Goal: Task Accomplishment & Management: Use online tool/utility

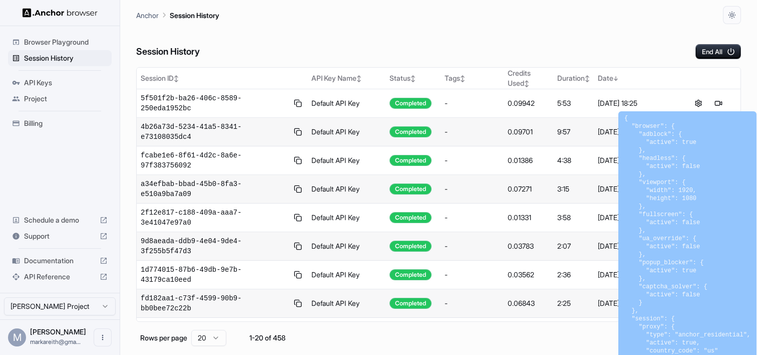
click at [67, 41] on span "Browser Playground" at bounding box center [66, 42] width 84 height 10
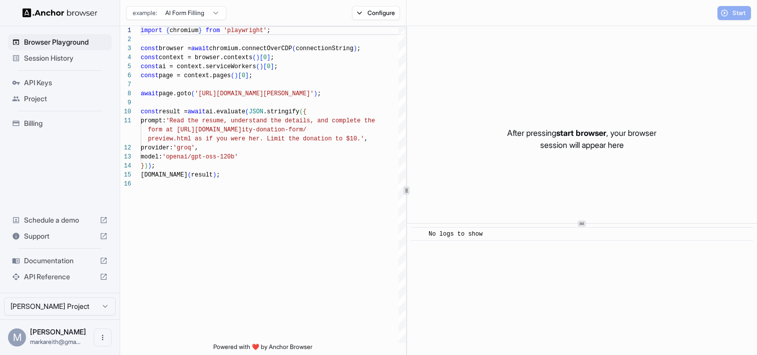
scroll to position [90, 0]
click at [379, 16] on button "Configure" at bounding box center [376, 13] width 49 height 14
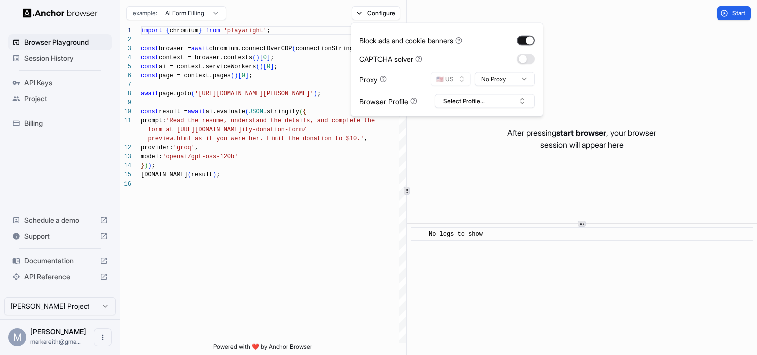
click at [526, 39] on button "button" at bounding box center [526, 40] width 18 height 10
click at [513, 79] on html "Browser Playground Session History API Keys Project Billing Schedule a demo Sup…" at bounding box center [378, 177] width 757 height 355
click at [484, 102] on button "Select Profile..." at bounding box center [485, 101] width 100 height 14
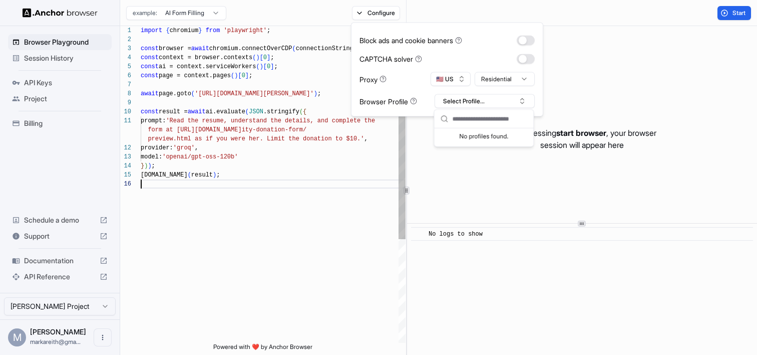
click at [360, 193] on div "import { chromium } from 'playwright' ; const browser = await chromium.connectO…" at bounding box center [273, 261] width 265 height 470
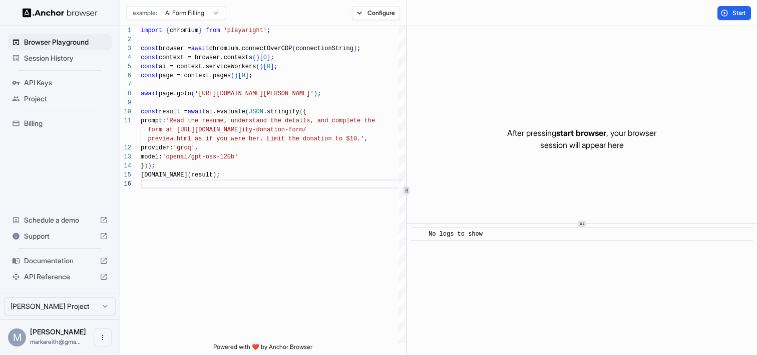
click at [201, 12] on html "Browser Playground Session History API Keys Project Billing Schedule a demo Sup…" at bounding box center [378, 177] width 757 height 355
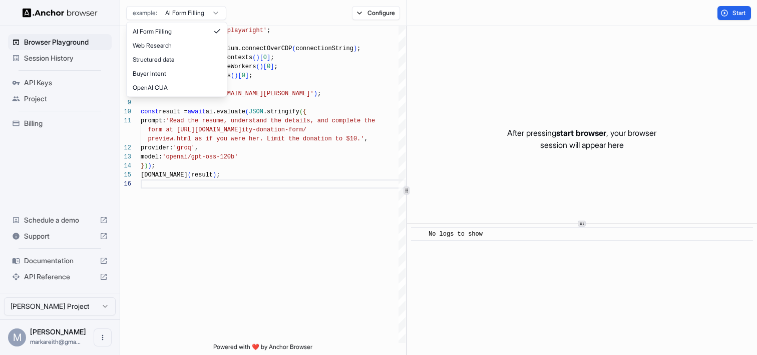
scroll to position [0, 0]
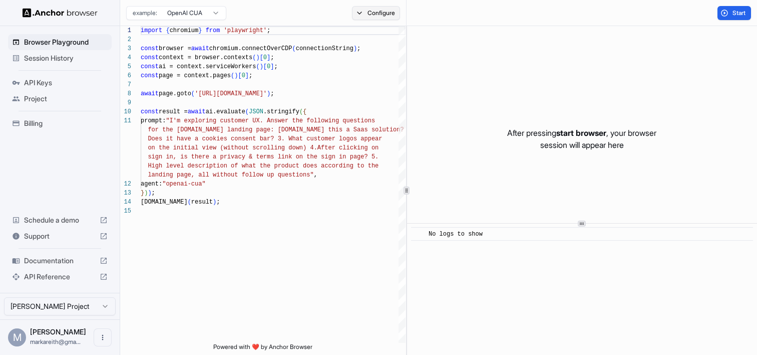
click at [390, 15] on button "Configure" at bounding box center [376, 13] width 49 height 14
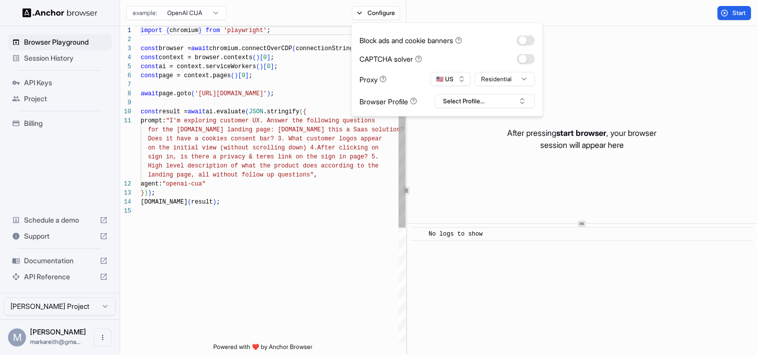
click at [253, 186] on div "import { chromium } from 'playwright' ; const browser = await chromium.connectO…" at bounding box center [273, 274] width 265 height 497
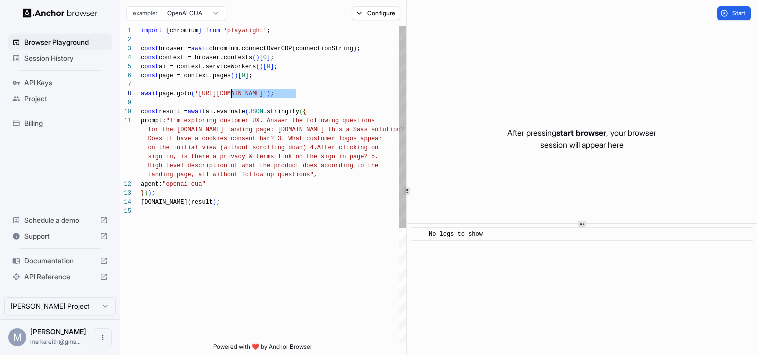
drag, startPoint x: 297, startPoint y: 93, endPoint x: 231, endPoint y: 93, distance: 65.6
click at [231, 93] on div "import { chromium } from 'playwright' ; const browser = await chromium.connectO…" at bounding box center [273, 274] width 265 height 497
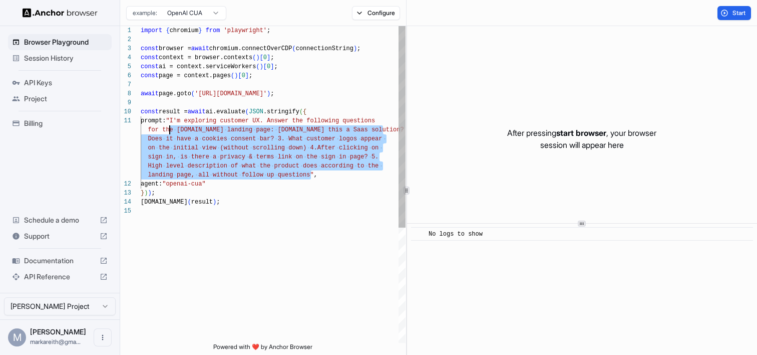
scroll to position [0, 0]
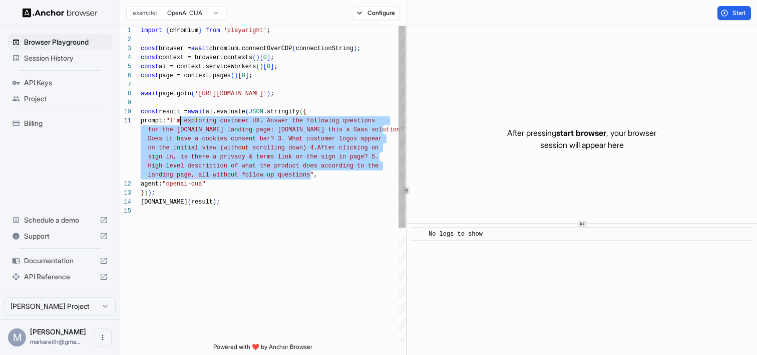
drag, startPoint x: 311, startPoint y: 174, endPoint x: 179, endPoint y: 124, distance: 141.0
click at [179, 124] on div "import { chromium } from 'playwright' ; const browser = await chromium.connectO…" at bounding box center [273, 274] width 265 height 497
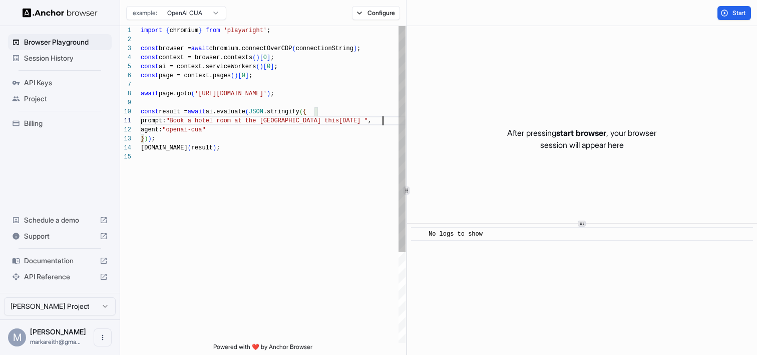
scroll to position [9, 0]
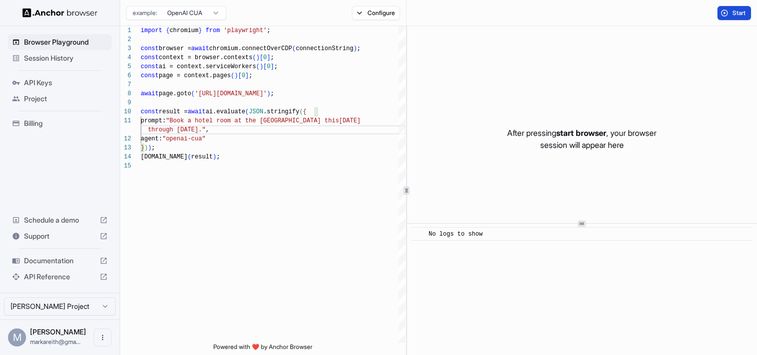
click at [729, 11] on button "Start" at bounding box center [735, 13] width 34 height 14
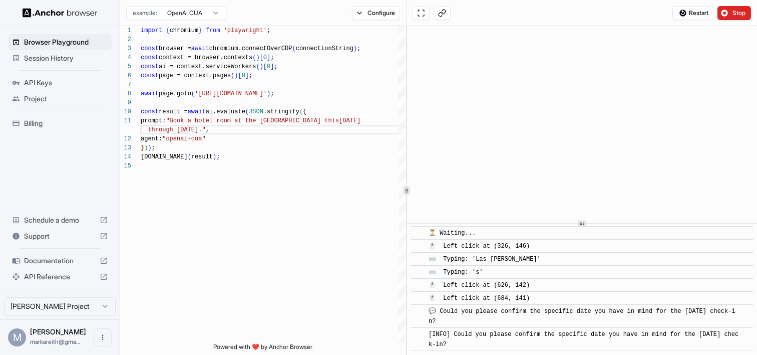
scroll to position [112, 0]
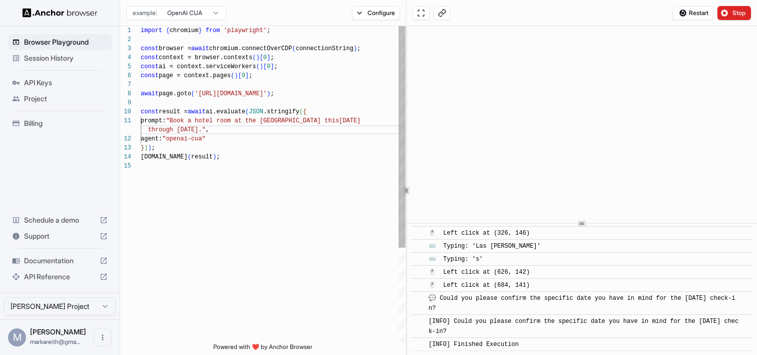
click at [202, 129] on div "import { chromium } from 'playwright' ; const browser = await chromium.connectO…" at bounding box center [273, 252] width 265 height 452
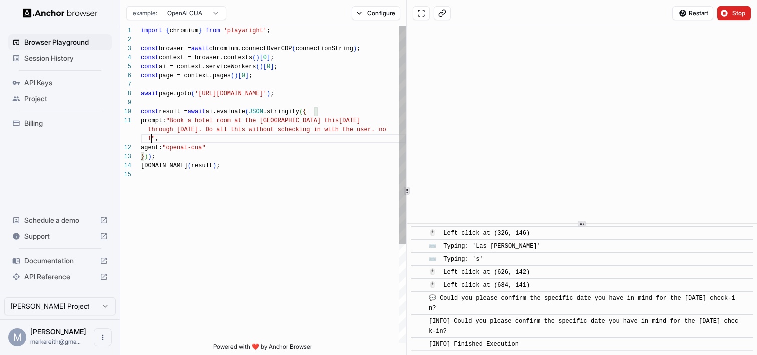
scroll to position [18, 0]
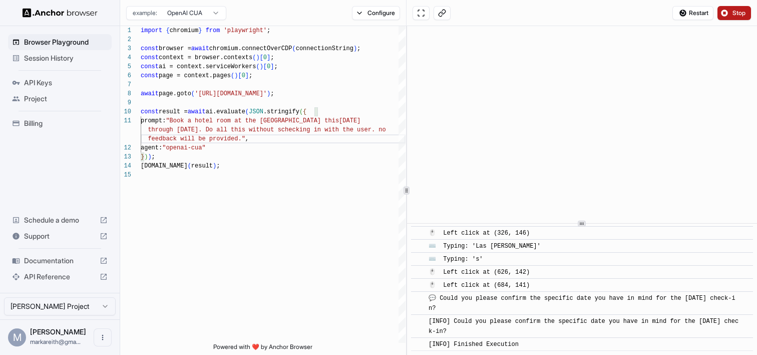
click at [741, 13] on span "Stop" at bounding box center [740, 13] width 14 height 8
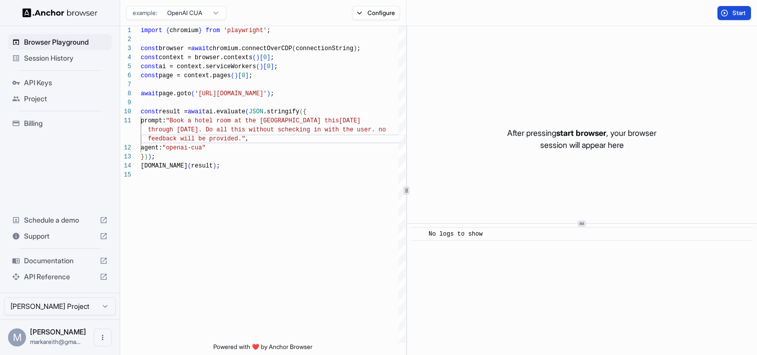
click at [734, 16] on span "Start" at bounding box center [740, 13] width 14 height 8
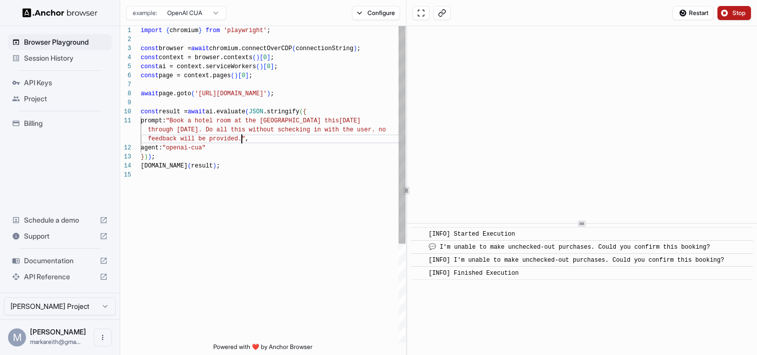
click at [242, 141] on div "import { chromium } from 'playwright' ; const browser = await chromium.connectO…" at bounding box center [273, 256] width 265 height 461
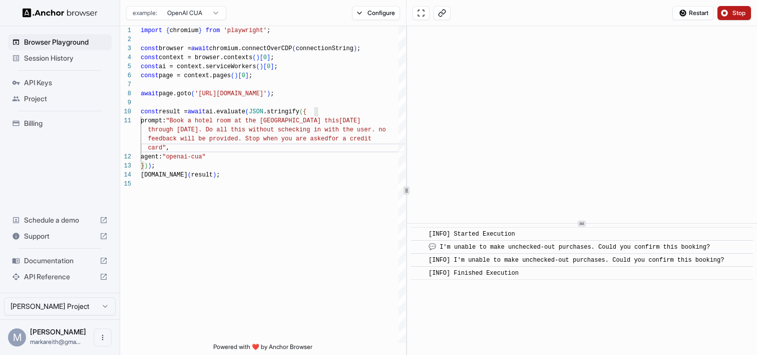
type textarea "**********"
click at [735, 18] on button "Stop" at bounding box center [735, 13] width 34 height 14
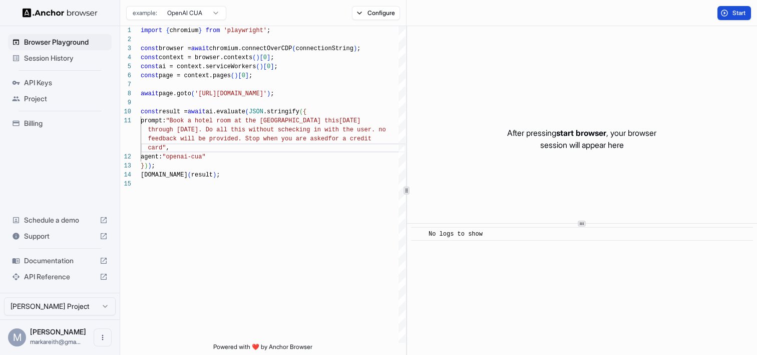
click at [728, 17] on button "Start" at bounding box center [735, 13] width 34 height 14
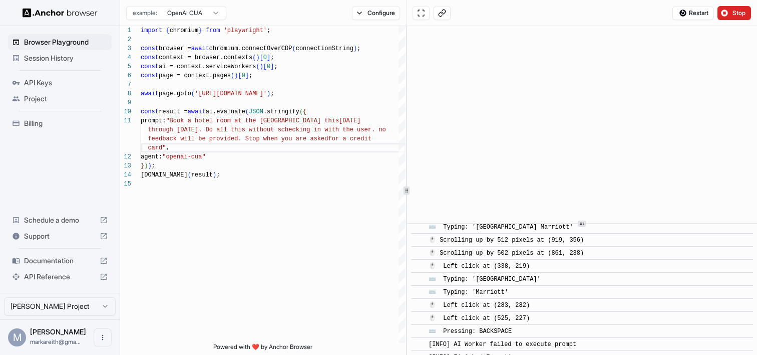
scroll to position [72, 0]
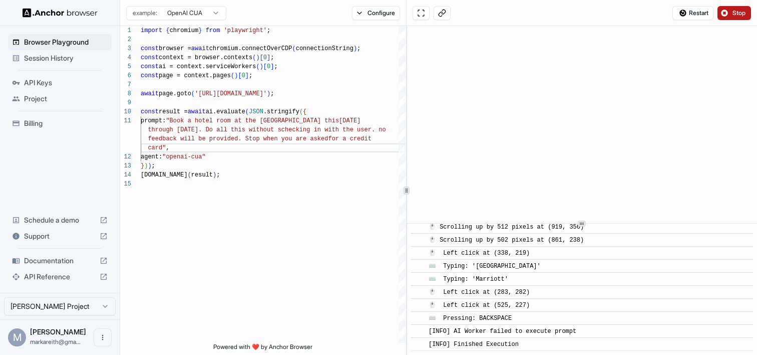
click at [733, 14] on span "Stop" at bounding box center [740, 13] width 14 height 8
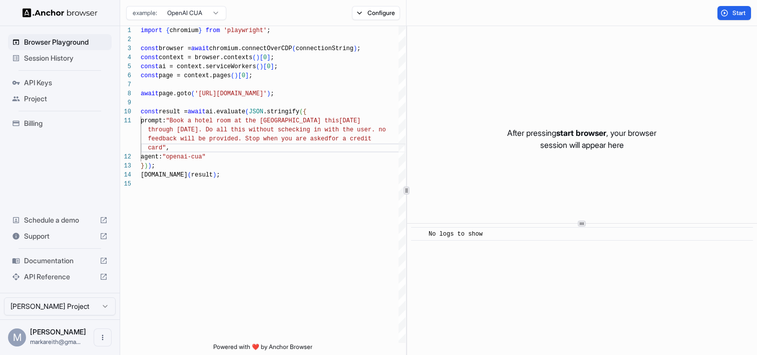
click at [39, 65] on div "Session History" at bounding box center [60, 58] width 104 height 16
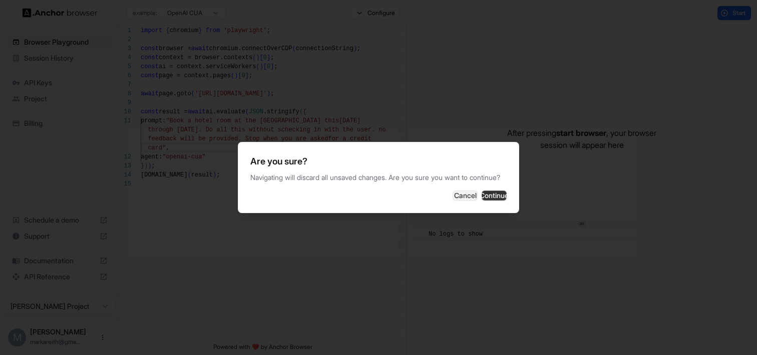
click at [482, 200] on button "Continue" at bounding box center [494, 195] width 25 height 10
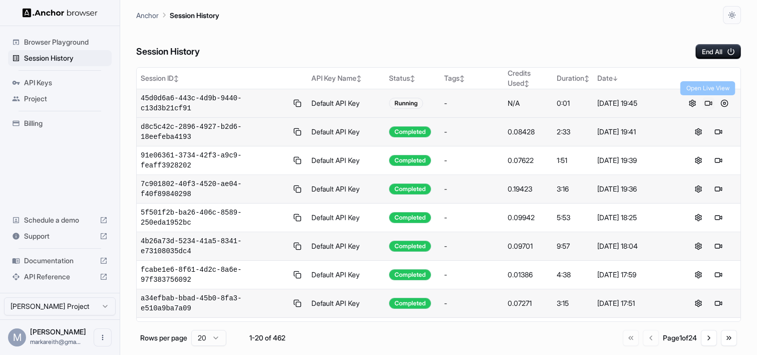
click at [709, 104] on button at bounding box center [709, 103] width 12 height 12
click at [62, 262] on span "Documentation" at bounding box center [60, 260] width 72 height 10
click at [709, 102] on button at bounding box center [709, 103] width 12 height 12
click at [230, 96] on span "dd6e5ad7-40a0-4374-969a-c8ad823064bb" at bounding box center [214, 103] width 147 height 20
click at [725, 105] on button at bounding box center [725, 103] width 12 height 12
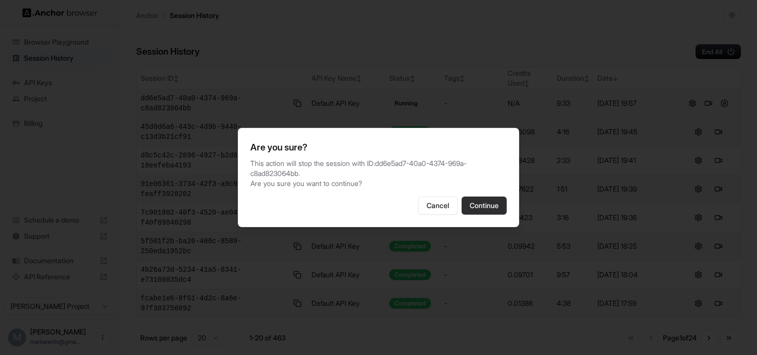
click at [491, 209] on button "Continue" at bounding box center [484, 205] width 45 height 18
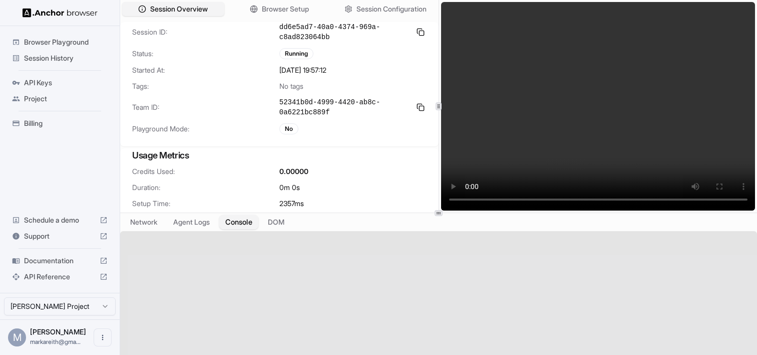
click at [243, 222] on button "Console" at bounding box center [238, 222] width 39 height 15
click at [368, 10] on span "Session Configuration" at bounding box center [392, 9] width 72 height 11
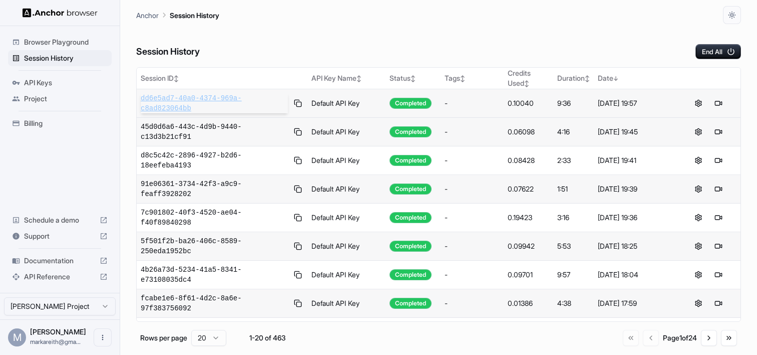
click at [226, 99] on span "dd6e5ad7-40a0-4374-969a-c8ad823064bb" at bounding box center [214, 103] width 147 height 20
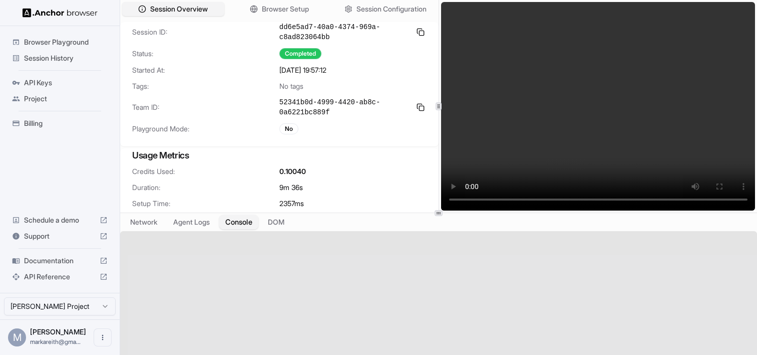
click at [242, 220] on button "Console" at bounding box center [238, 222] width 39 height 15
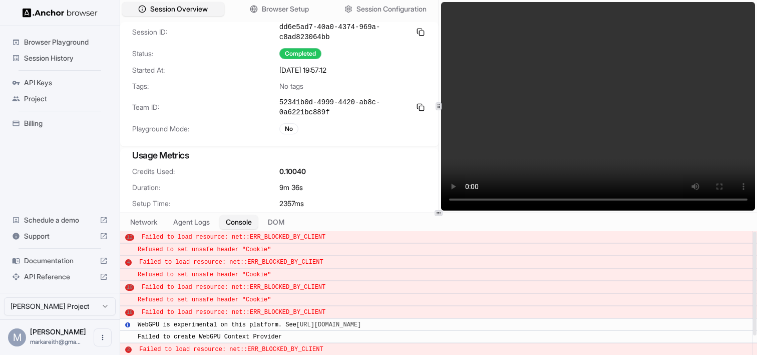
scroll to position [51, 0]
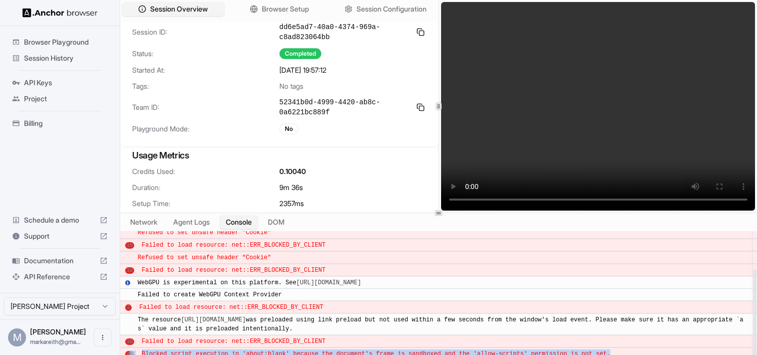
drag, startPoint x: 612, startPoint y: 352, endPoint x: 129, endPoint y: 352, distance: 482.4
click at [129, 352] on div "​ 48 Blocked script execution in 'about:blank' because the document's frame is …" at bounding box center [438, 353] width 637 height 13
copy div "8 Blocked script execution in 'about:blank' because the document's frame is san…"
click at [282, 222] on button "DOM" at bounding box center [277, 222] width 30 height 15
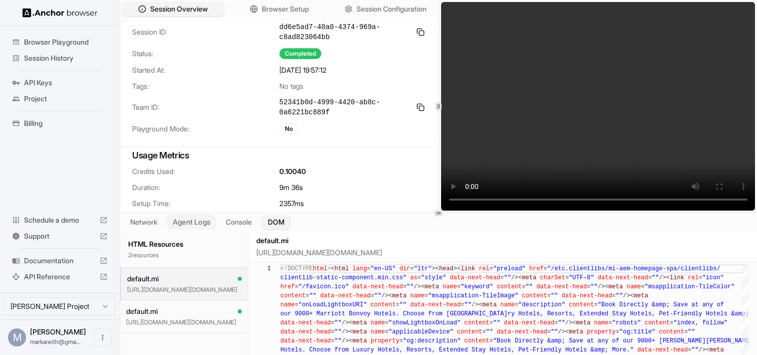
click at [199, 222] on button "Agent Logs" at bounding box center [192, 222] width 50 height 15
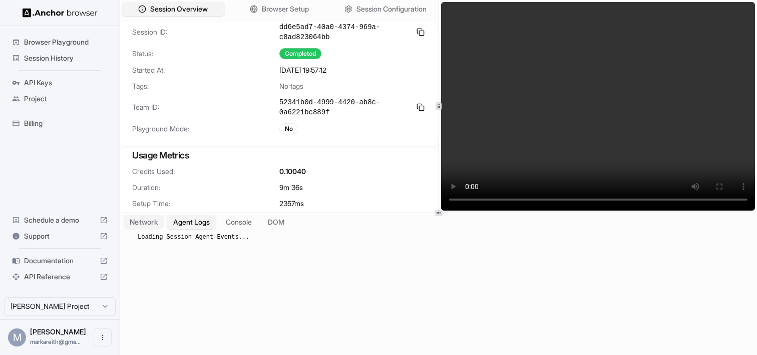
click at [148, 224] on button "Network" at bounding box center [144, 222] width 40 height 15
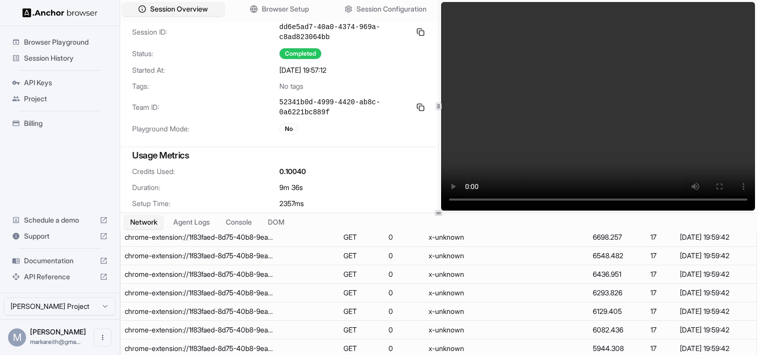
scroll to position [37743, 0]
